Goal: Information Seeking & Learning: Check status

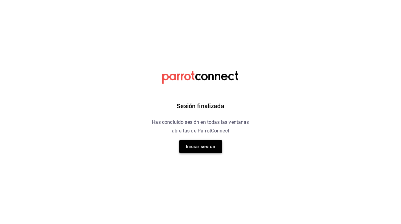
click at [203, 149] on button "Iniciar sesión" at bounding box center [200, 146] width 43 height 13
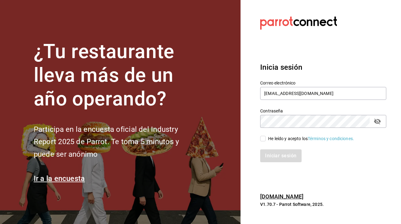
click at [262, 139] on input "He leído y acepto los Términos y condiciones." at bounding box center [263, 139] width 6 height 6
checkbox input "true"
click at [272, 153] on button "Iniciar sesión" at bounding box center [281, 155] width 42 height 13
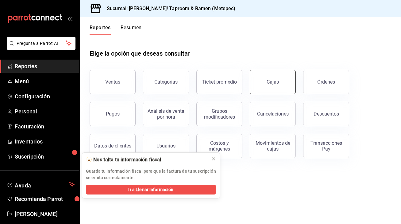
click at [250, 84] on div "Cajas" at bounding box center [268, 78] width 53 height 32
click at [269, 79] on div "Cajas" at bounding box center [273, 81] width 13 height 7
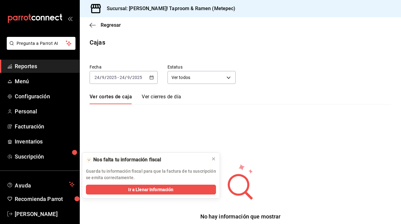
click at [152, 78] on icon "button" at bounding box center [151, 77] width 4 height 4
click at [213, 158] on icon at bounding box center [213, 158] width 2 height 2
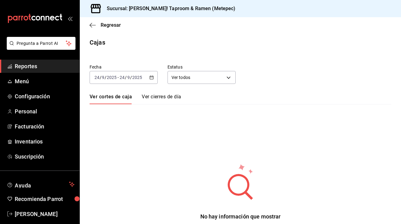
click at [148, 78] on div "2025-09-24 24 / 9 / 2025 - 2025-09-24 24 / 9 / 2025" at bounding box center [124, 77] width 68 height 13
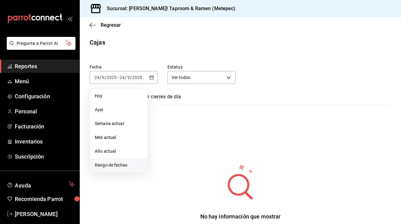
click at [108, 167] on span "Rango de fechas" at bounding box center [119, 165] width 48 height 6
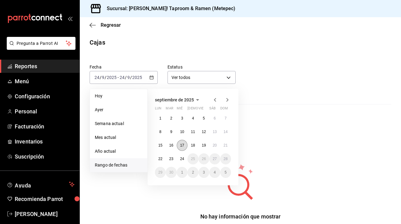
click at [181, 146] on abbr "17" at bounding box center [182, 145] width 4 height 4
click at [225, 146] on abbr "21" at bounding box center [226, 145] width 4 height 4
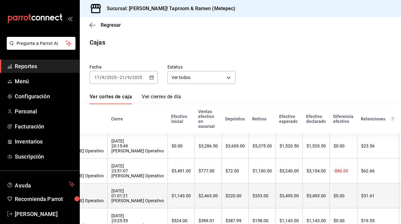
scroll to position [49, 0]
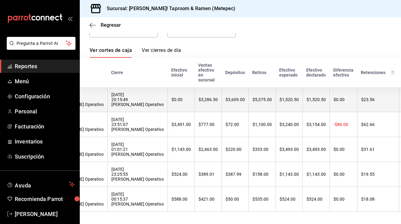
click at [252, 98] on div "$5,375.00" at bounding box center [261, 99] width 19 height 5
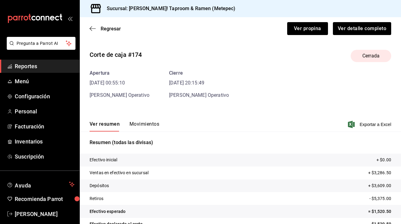
click at [146, 122] on button "Movimientos" at bounding box center [144, 126] width 30 height 10
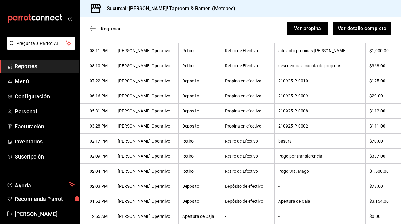
scroll to position [191, 0]
